Goal: Check status: Check status

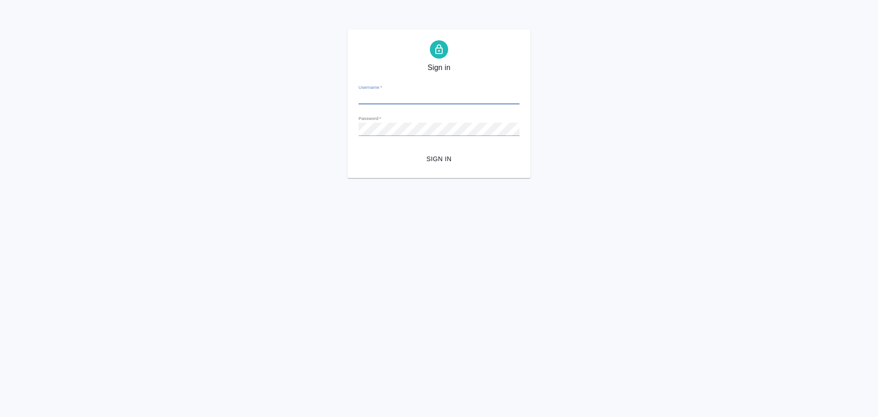
type input "y.gostev@awatera.com"
click at [430, 157] on span "Sign in" at bounding box center [439, 158] width 146 height 11
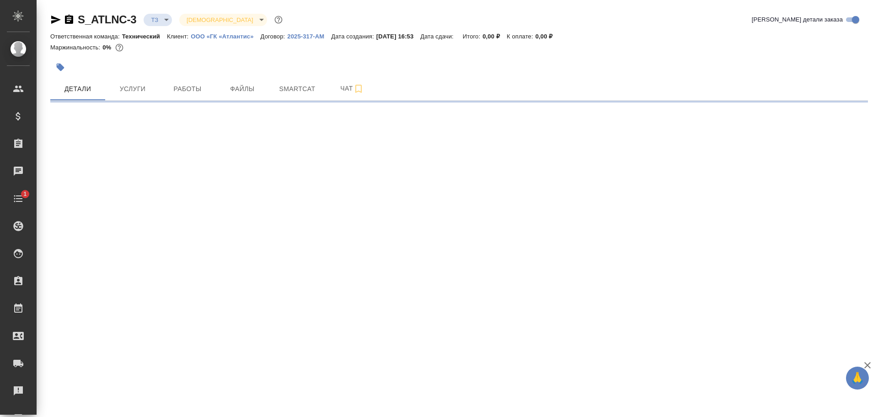
select select "RU"
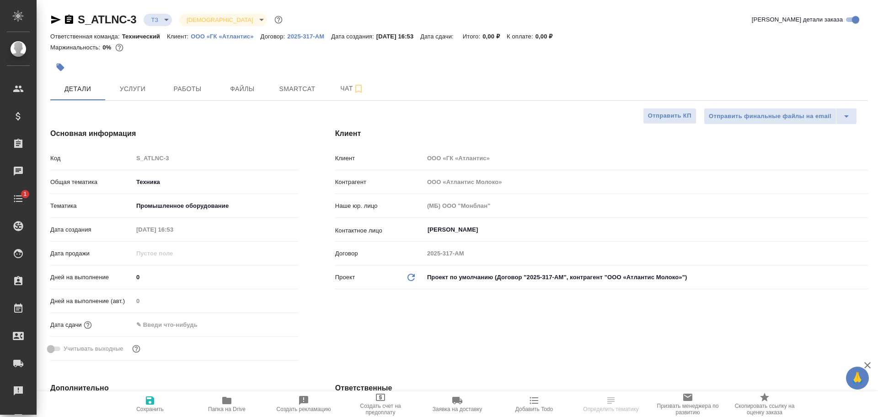
type textarea "x"
click at [227, 400] on icon "button" at bounding box center [226, 400] width 9 height 7
type textarea "x"
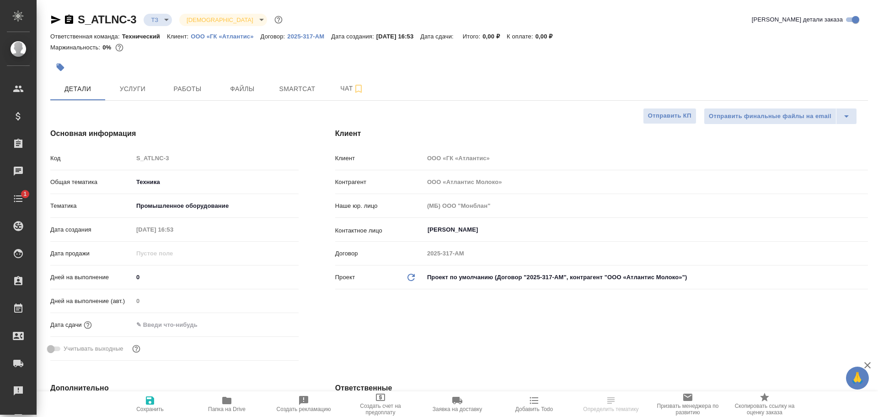
type textarea "x"
select select "RU"
type textarea "x"
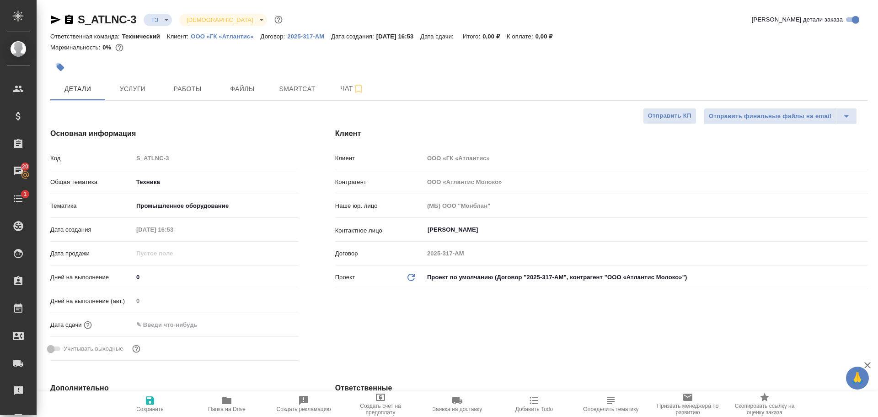
type textarea "x"
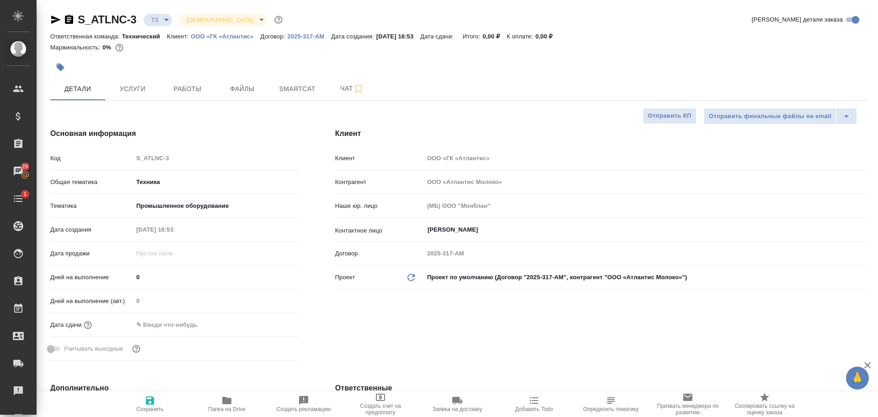
type textarea "x"
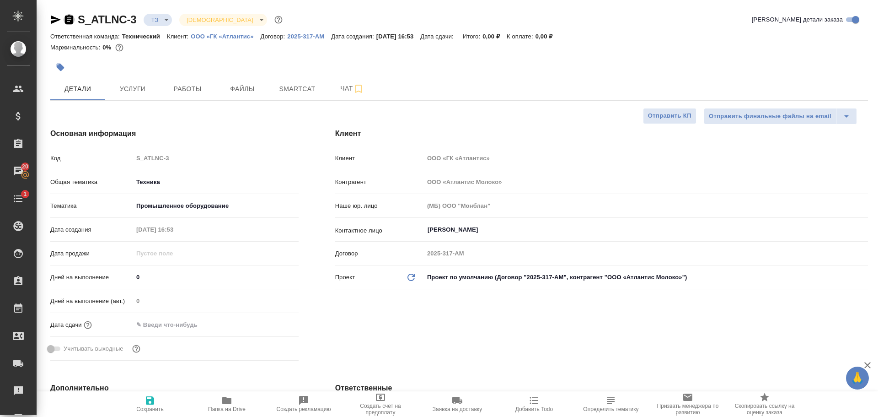
click at [68, 21] on icon "button" at bounding box center [69, 19] width 11 height 11
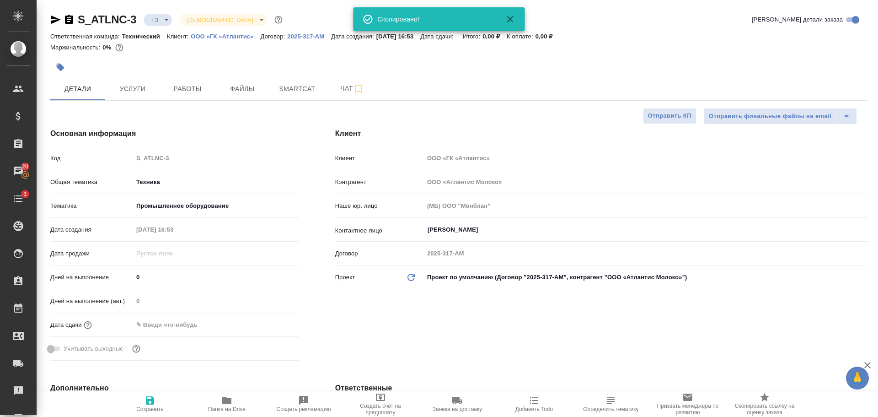
type textarea "x"
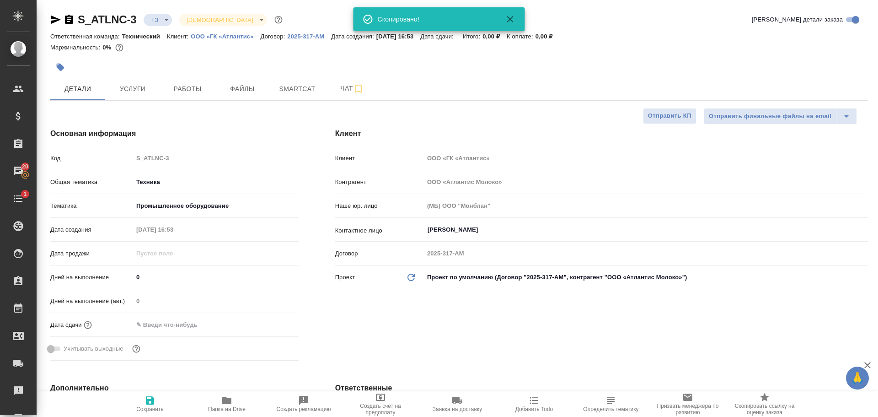
type textarea "x"
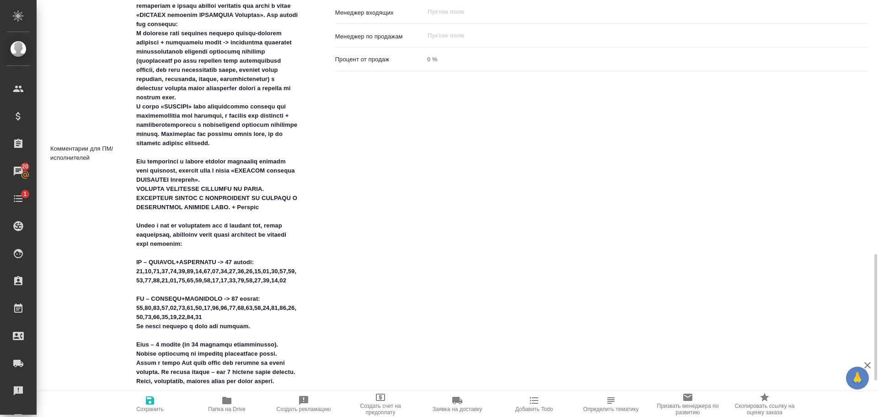
scroll to position [686, 0]
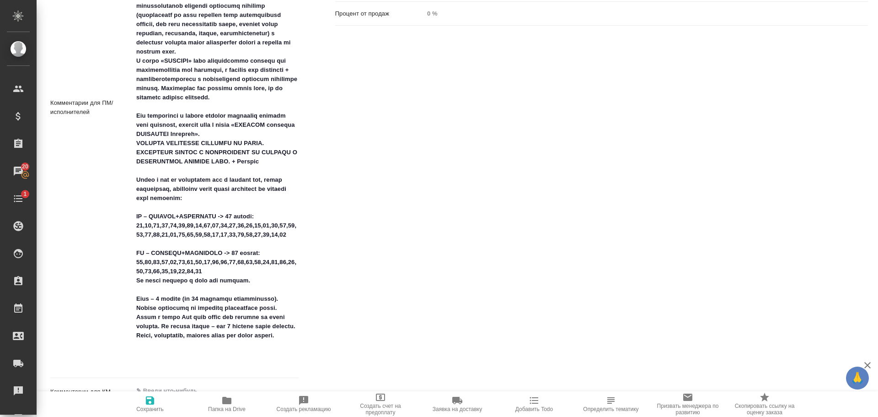
type textarea "x"
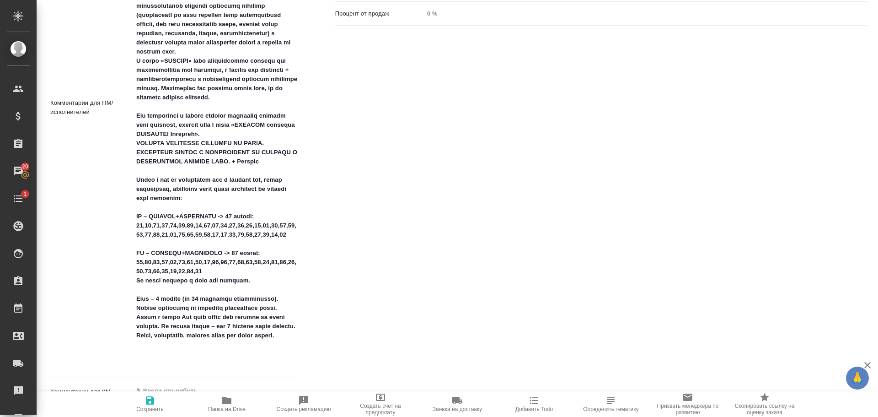
type textarea "x"
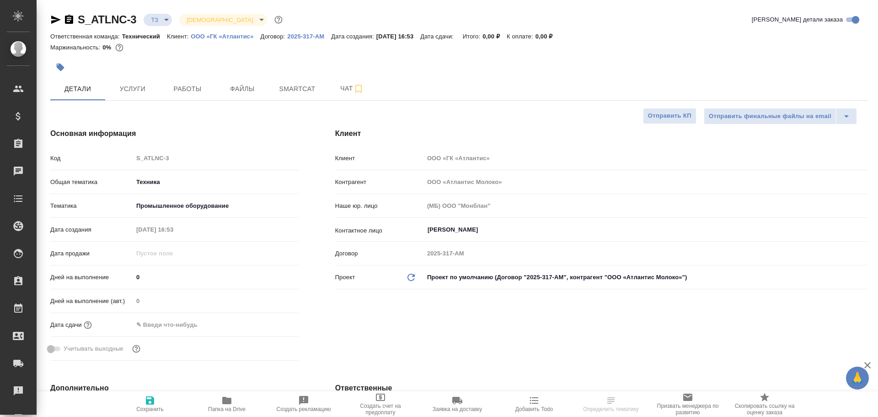
select select "RU"
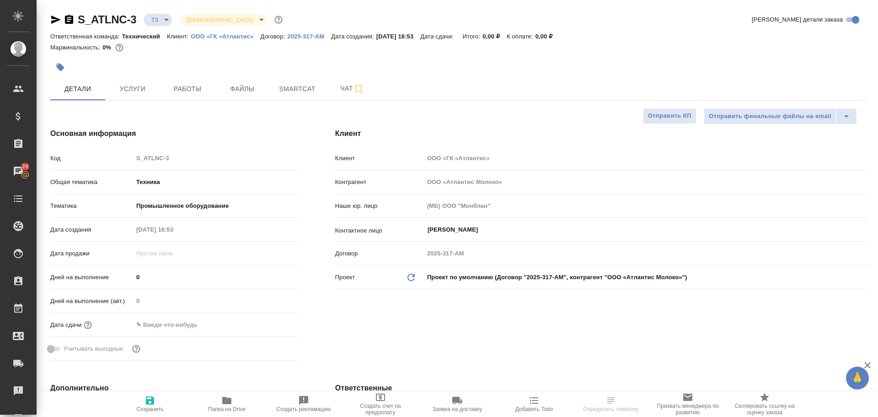
select select "RU"
